Goal: Information Seeking & Learning: Compare options

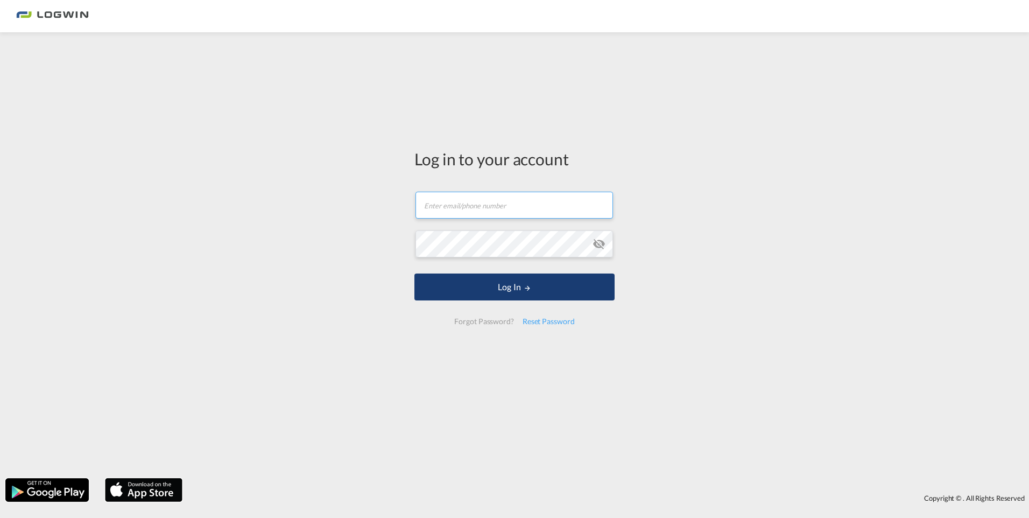
type input "[EMAIL_ADDRESS][DOMAIN_NAME]"
click at [503, 291] on button "Log In" at bounding box center [514, 286] width 200 height 27
